Goal: Task Accomplishment & Management: Complete application form

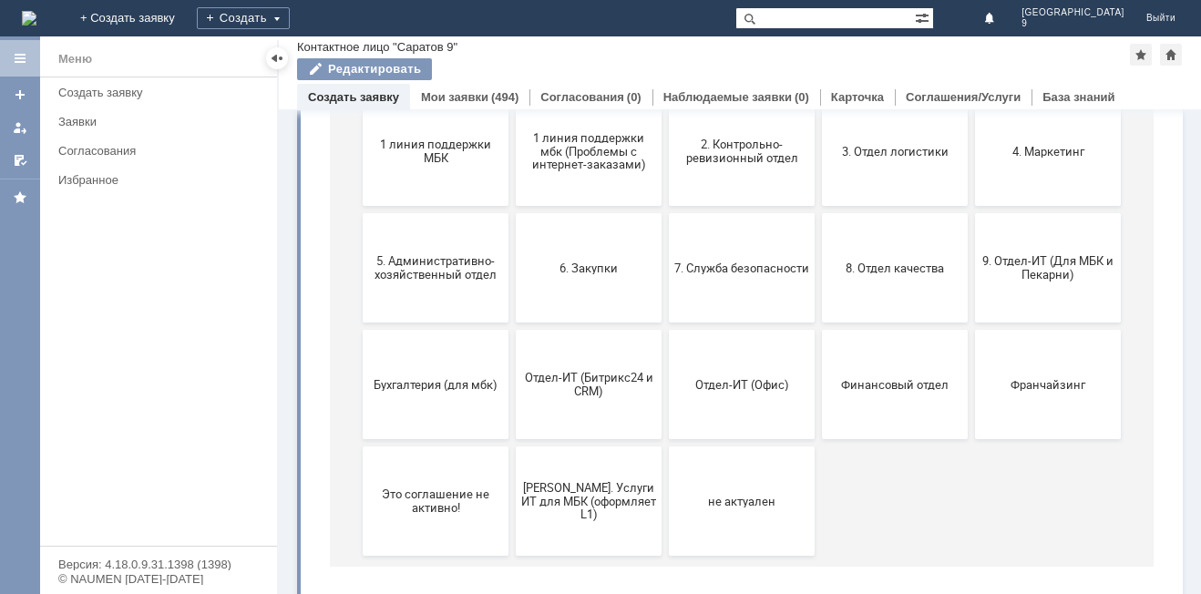
scroll to position [265, 0]
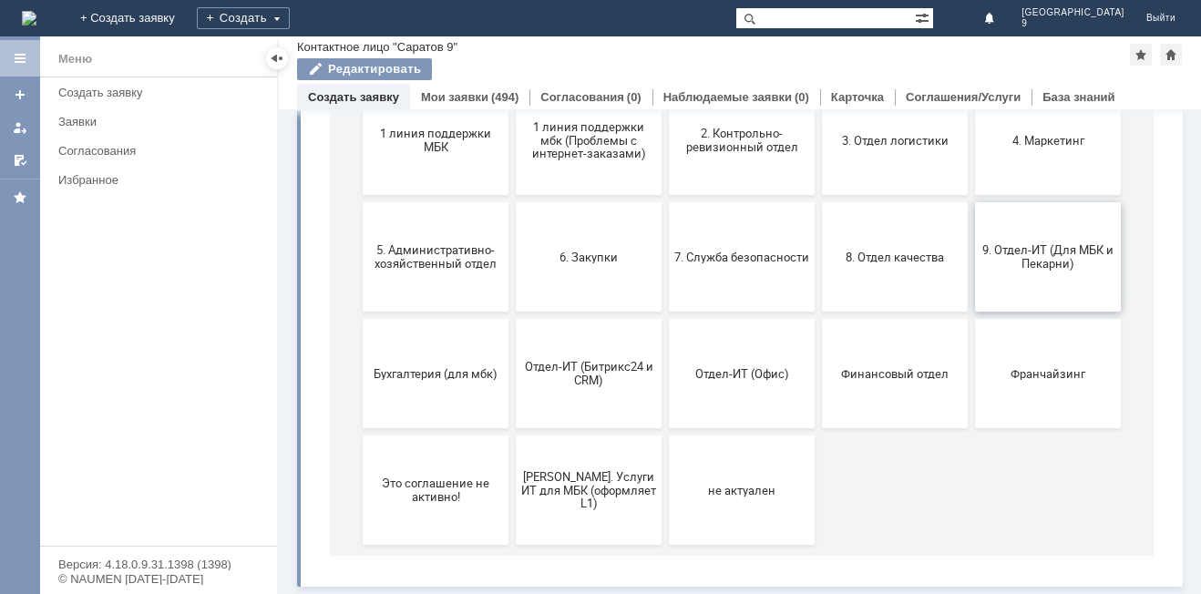
click at [1055, 272] on button "9. Отдел-ИТ (Для МБК и Пекарни)" at bounding box center [1048, 256] width 146 height 109
click at [1036, 250] on span "9. Отдел-ИТ (Для МБК и Пекарни)" at bounding box center [1048, 256] width 135 height 27
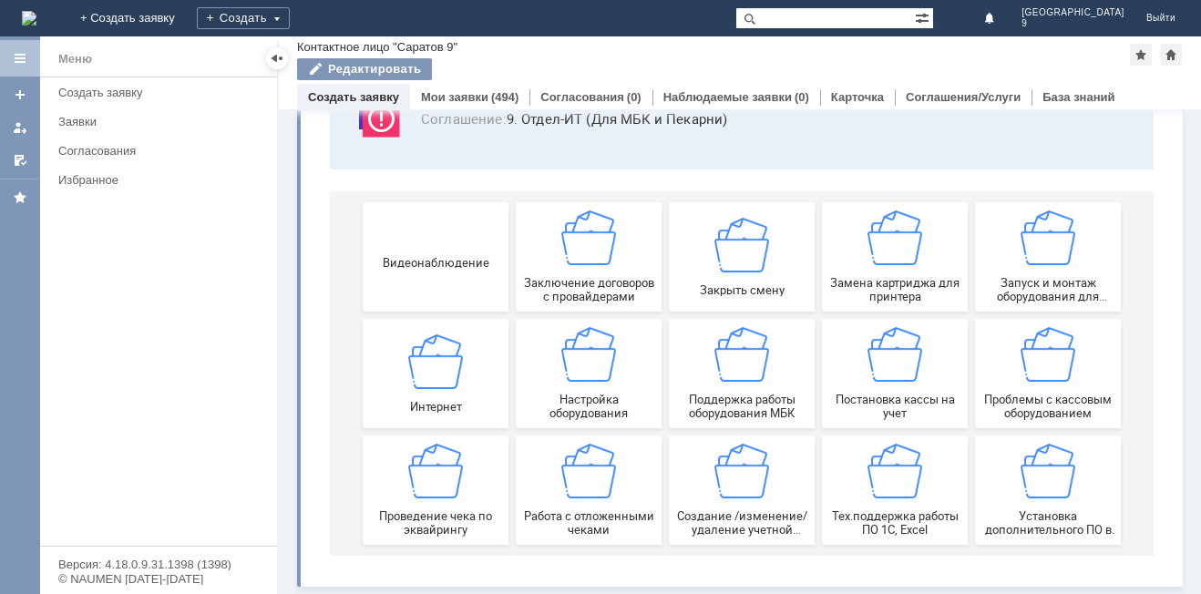
scroll to position [151, 0]
drag, startPoint x: 596, startPoint y: 490, endPoint x: 931, endPoint y: 499, distance: 334.6
click at [596, 490] on img at bounding box center [588, 471] width 55 height 55
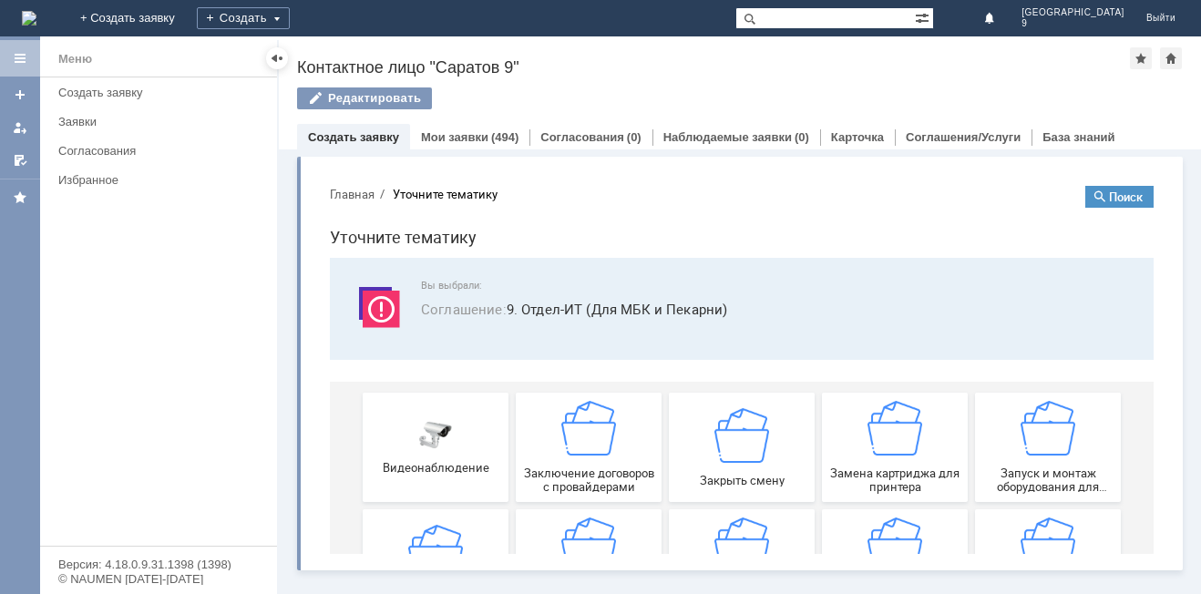
scroll to position [0, 0]
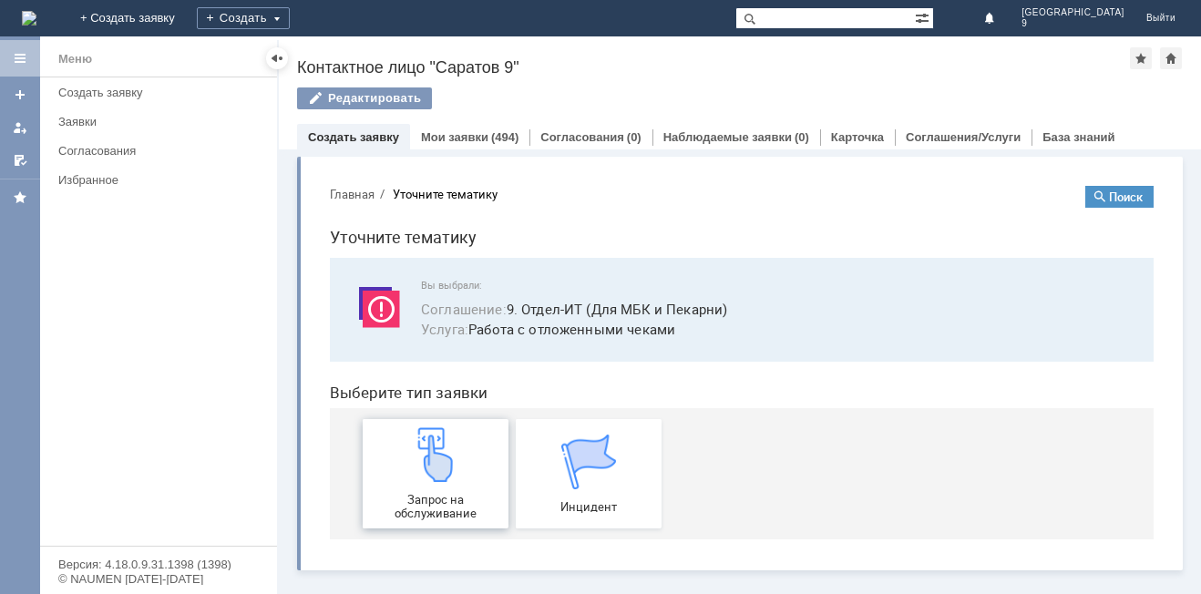
click at [401, 500] on span "Запрос на обслуживание" at bounding box center [435, 506] width 135 height 27
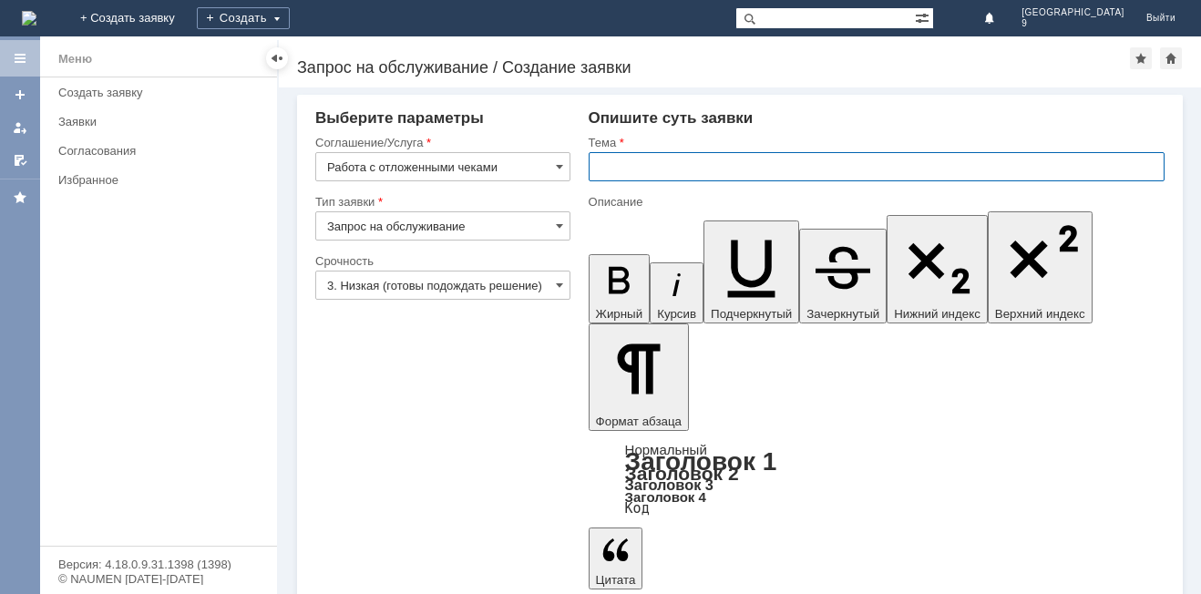
click at [746, 171] on input "text" at bounding box center [877, 166] width 576 height 29
type input "отл чеки"
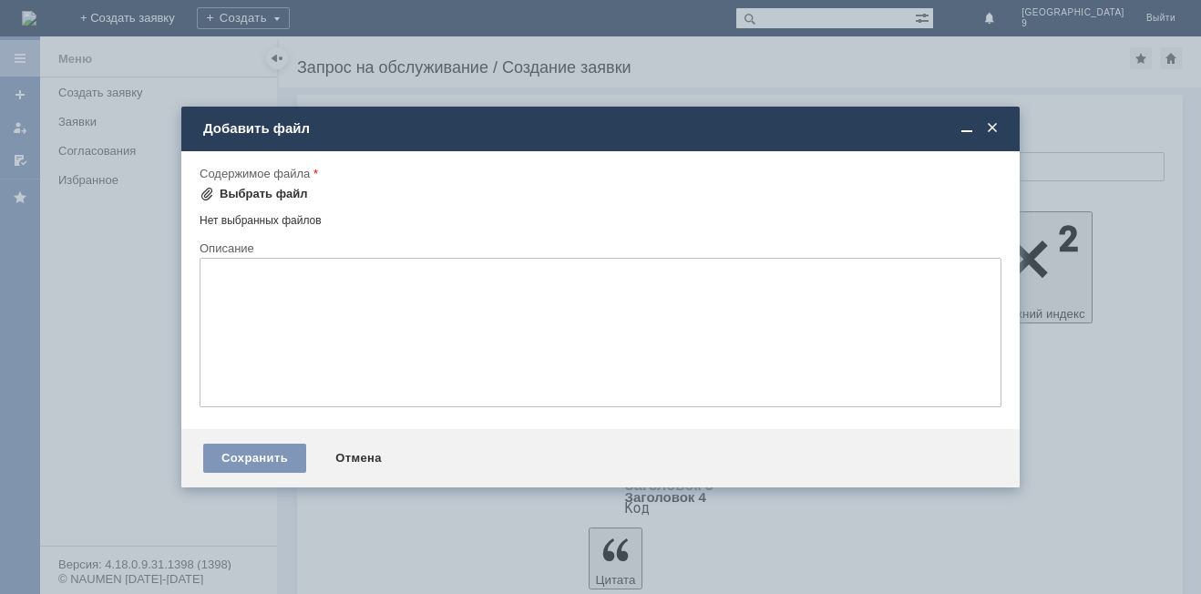
click at [260, 195] on div "Выбрать файл" at bounding box center [264, 194] width 88 height 15
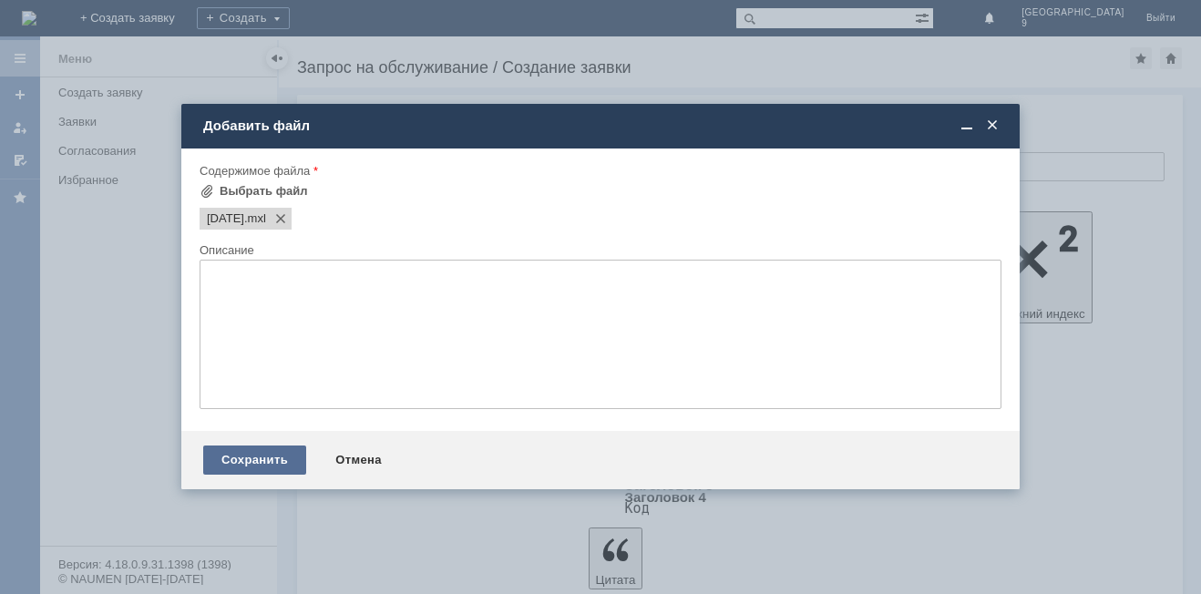
click at [245, 461] on div "Сохранить" at bounding box center [254, 460] width 103 height 29
